Goal: Task Accomplishment & Management: Complete application form

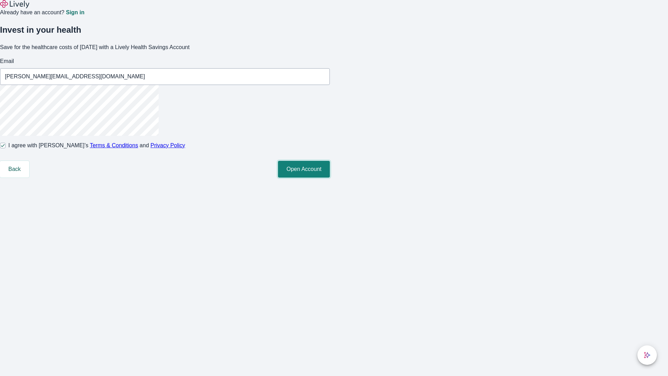
click at [330, 177] on button "Open Account" at bounding box center [304, 169] width 52 height 17
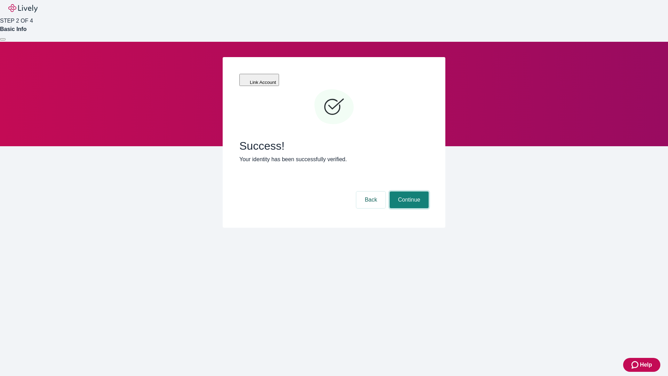
click at [408, 191] on button "Continue" at bounding box center [409, 199] width 39 height 17
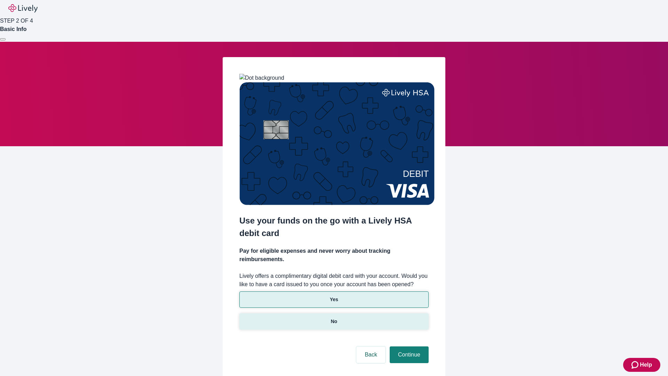
click at [334, 318] on p "No" at bounding box center [334, 321] width 7 height 7
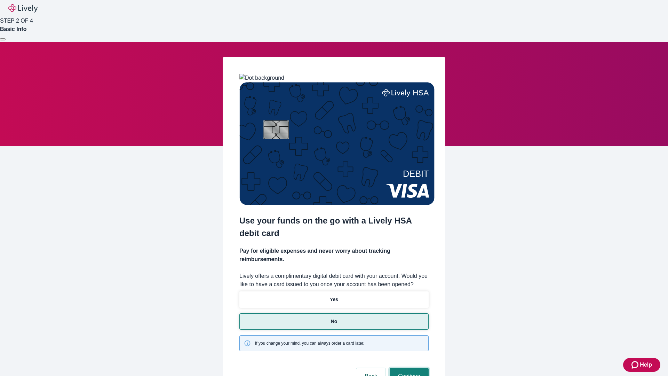
click at [408, 368] on button "Continue" at bounding box center [409, 376] width 39 height 17
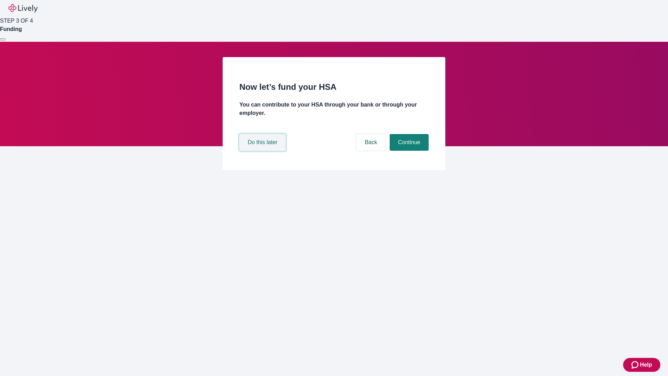
click at [263, 151] on button "Do this later" at bounding box center [262, 142] width 46 height 17
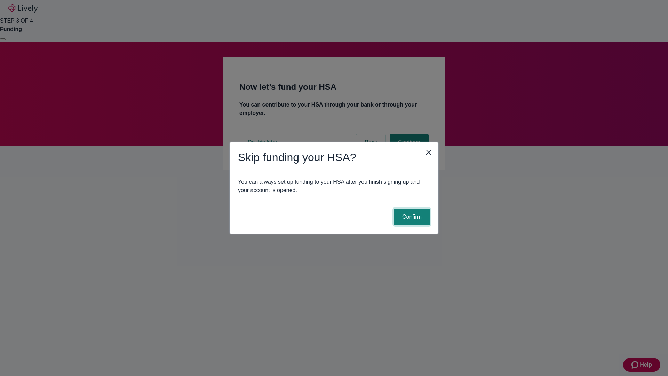
click at [411, 217] on button "Confirm" at bounding box center [412, 216] width 36 height 17
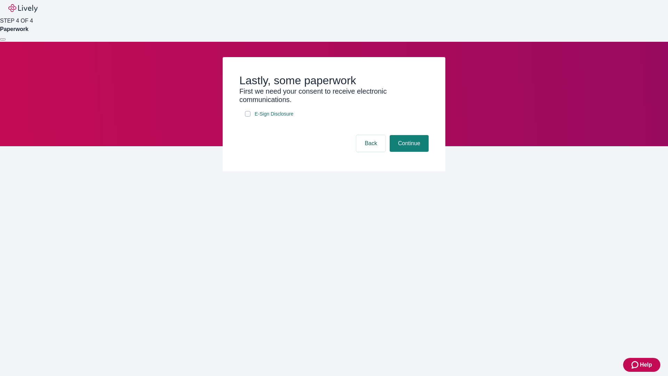
click at [248, 117] on input "E-Sign Disclosure" at bounding box center [248, 114] width 6 height 6
checkbox input "true"
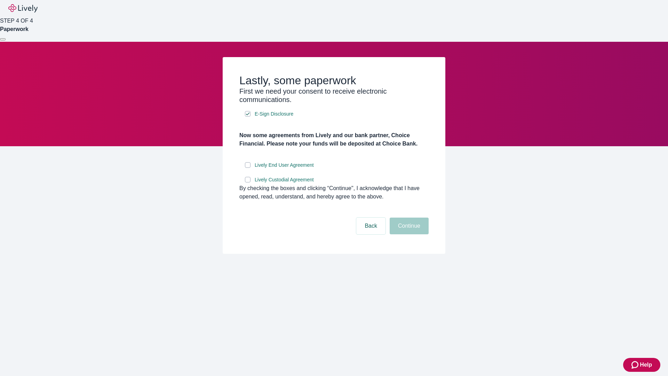
click at [248, 168] on input "Lively End User Agreement" at bounding box center [248, 165] width 6 height 6
checkbox input "true"
click at [248, 182] on input "Lively Custodial Agreement" at bounding box center [248, 180] width 6 height 6
checkbox input "true"
click at [408, 234] on button "Continue" at bounding box center [409, 226] width 39 height 17
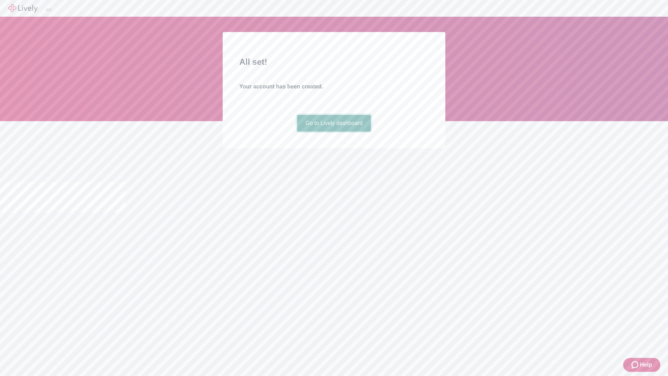
click at [334, 132] on link "Go to Lively dashboard" at bounding box center [334, 123] width 74 height 17
